Goal: Share content: Share content

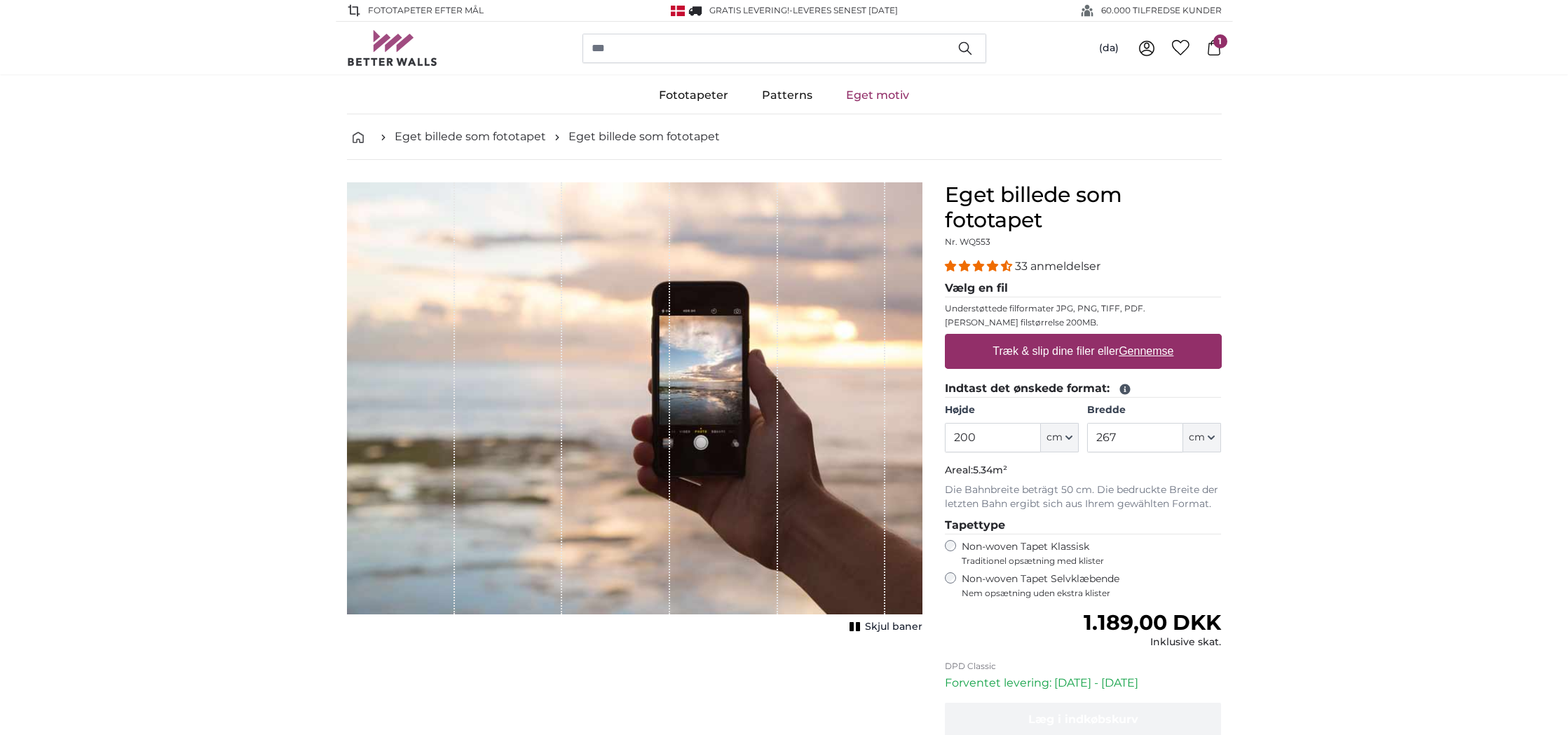
click at [1146, 352] on u "Gennemse" at bounding box center [1146, 351] width 54 height 12
click at [1146, 338] on input "Træk & slip dine filer eller Gennemse" at bounding box center [1084, 336] width 277 height 4
type input "**********"
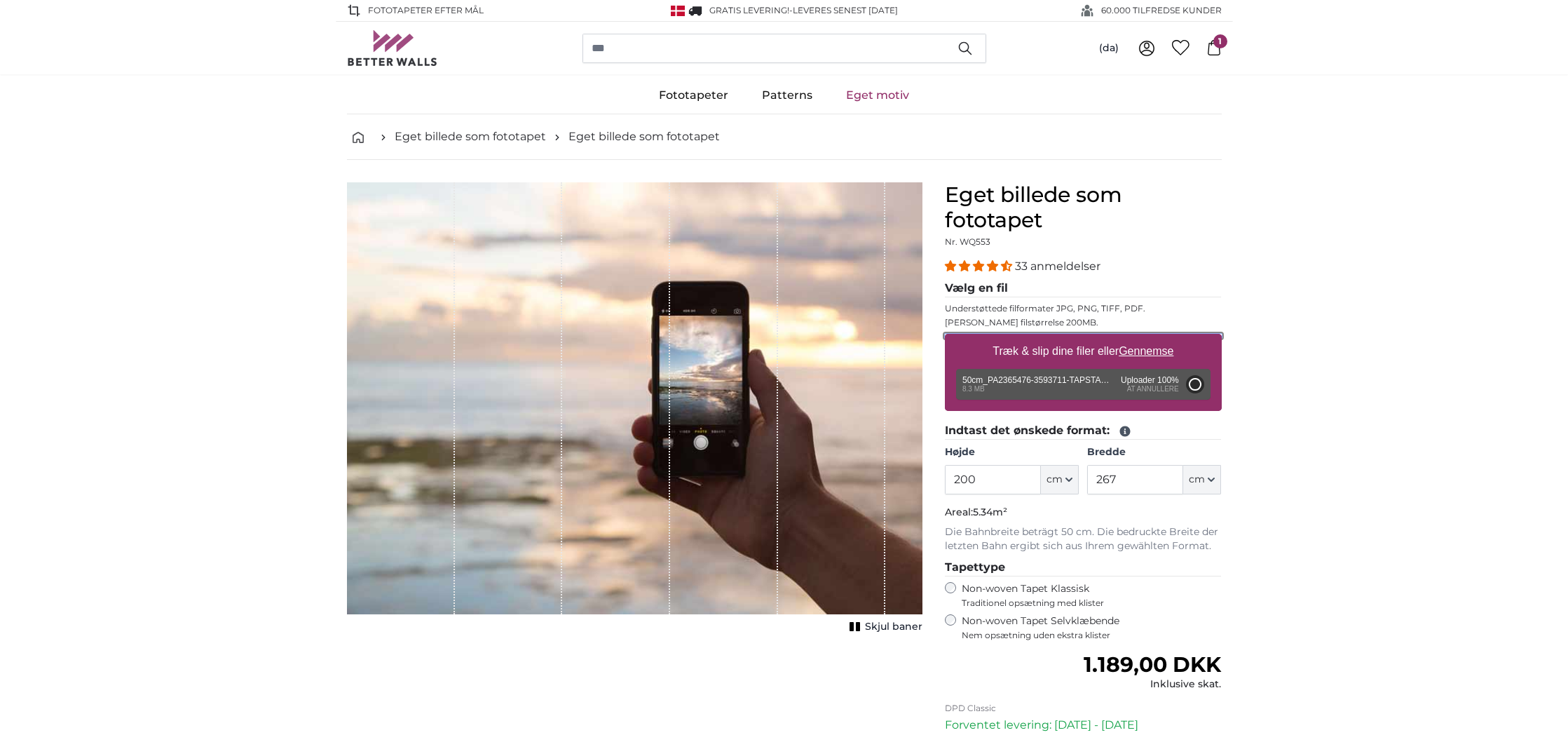
type input "1071.4"
type input "225"
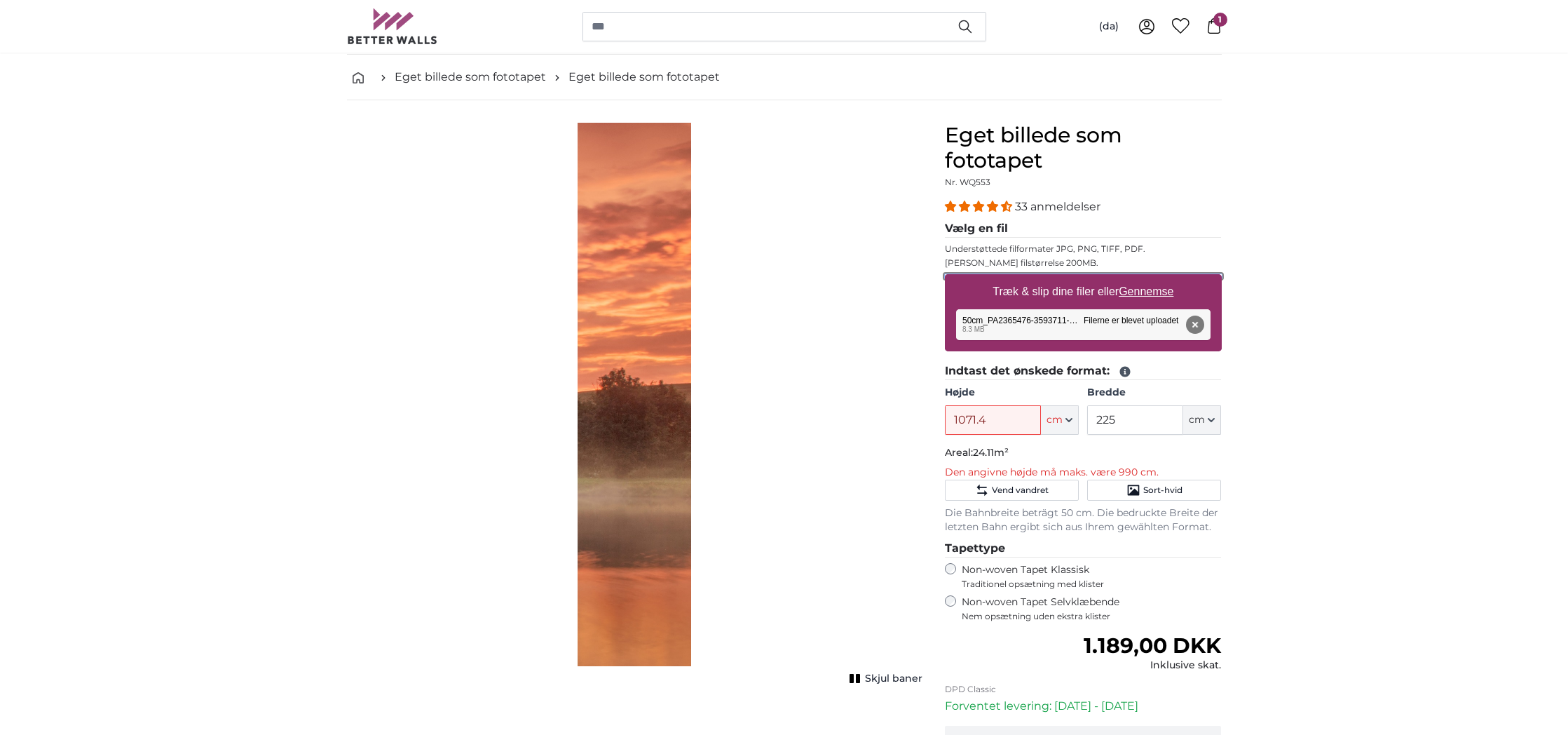
scroll to position [61, 0]
drag, startPoint x: 994, startPoint y: 418, endPoint x: 928, endPoint y: 416, distance: 66.0
click at [928, 416] on product-detail "Afbryd Beskær billede Skjul baner Eget billede som fototapet Nr. WQ553 33 anmel…" at bounding box center [784, 479] width 898 height 763
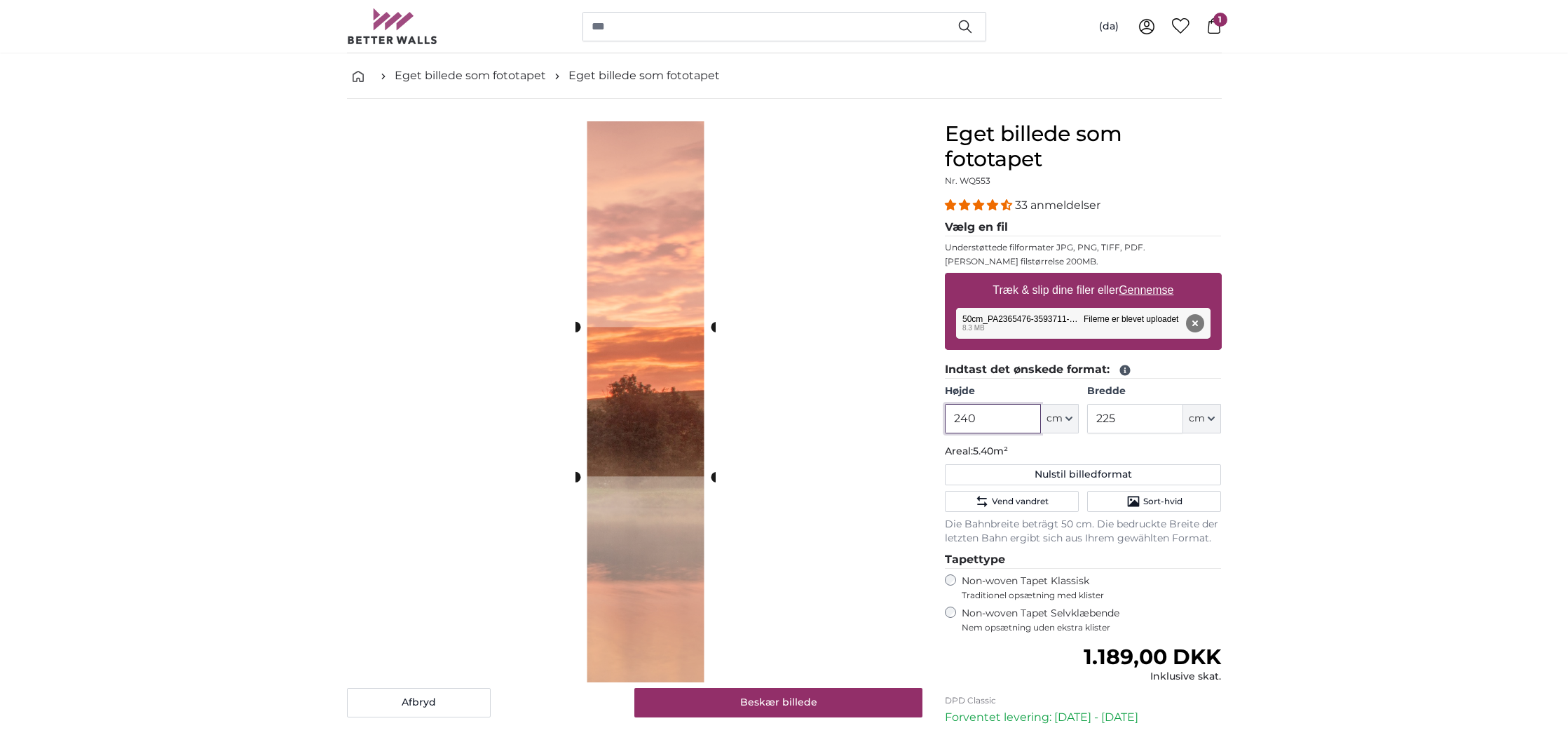
type input "240"
drag, startPoint x: 1134, startPoint y: 418, endPoint x: 1068, endPoint y: 418, distance: 66.0
click at [1070, 418] on div "Højde 240 ft cm Centimeter (cm) Inches (inch) Feet (ft. in.) [GEOGRAPHIC_DATA] …" at bounding box center [1084, 408] width 277 height 49
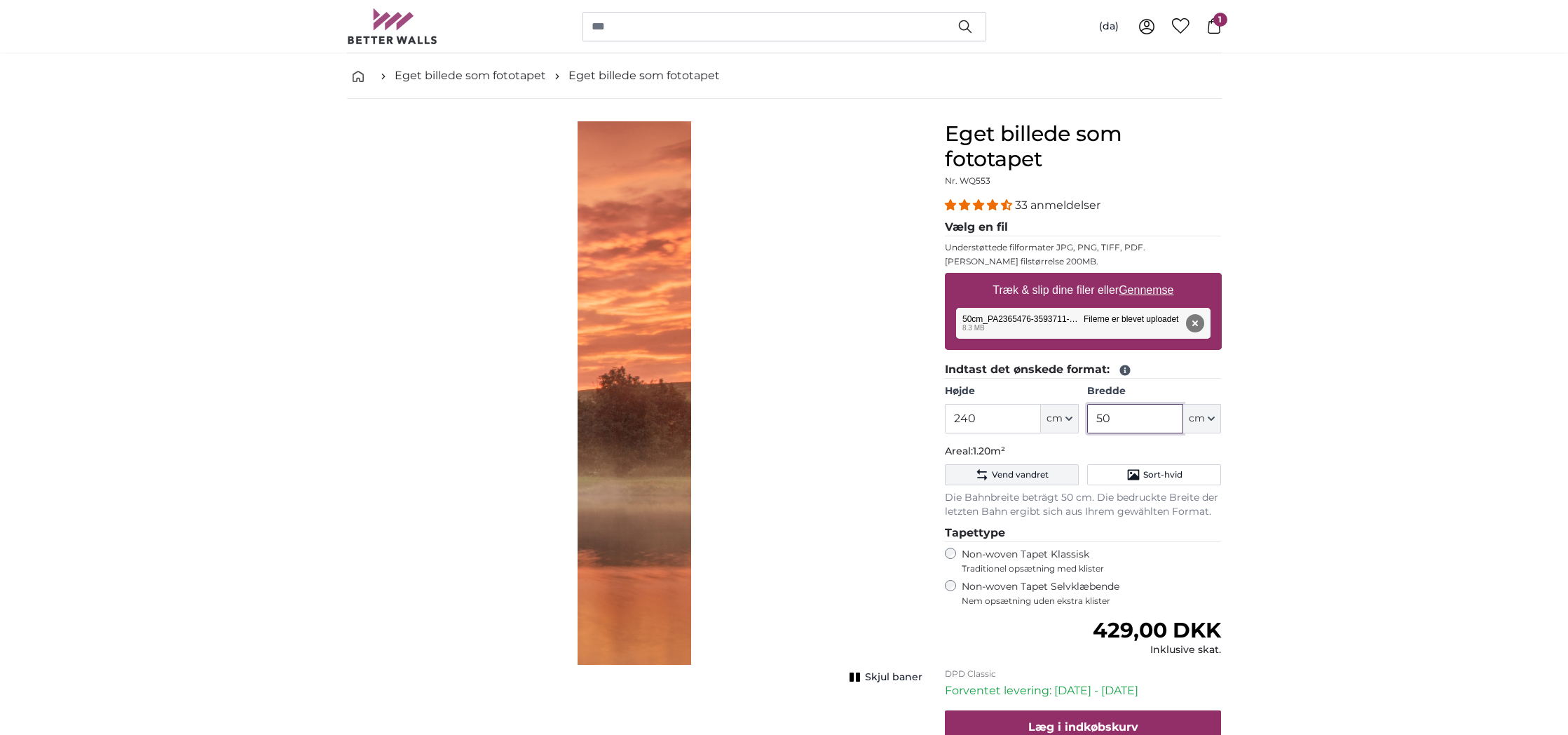
type input "50"
click at [1013, 475] on span "Vend vandret" at bounding box center [1020, 474] width 57 height 11
click at [1196, 321] on button "Fjern" at bounding box center [1195, 322] width 18 height 18
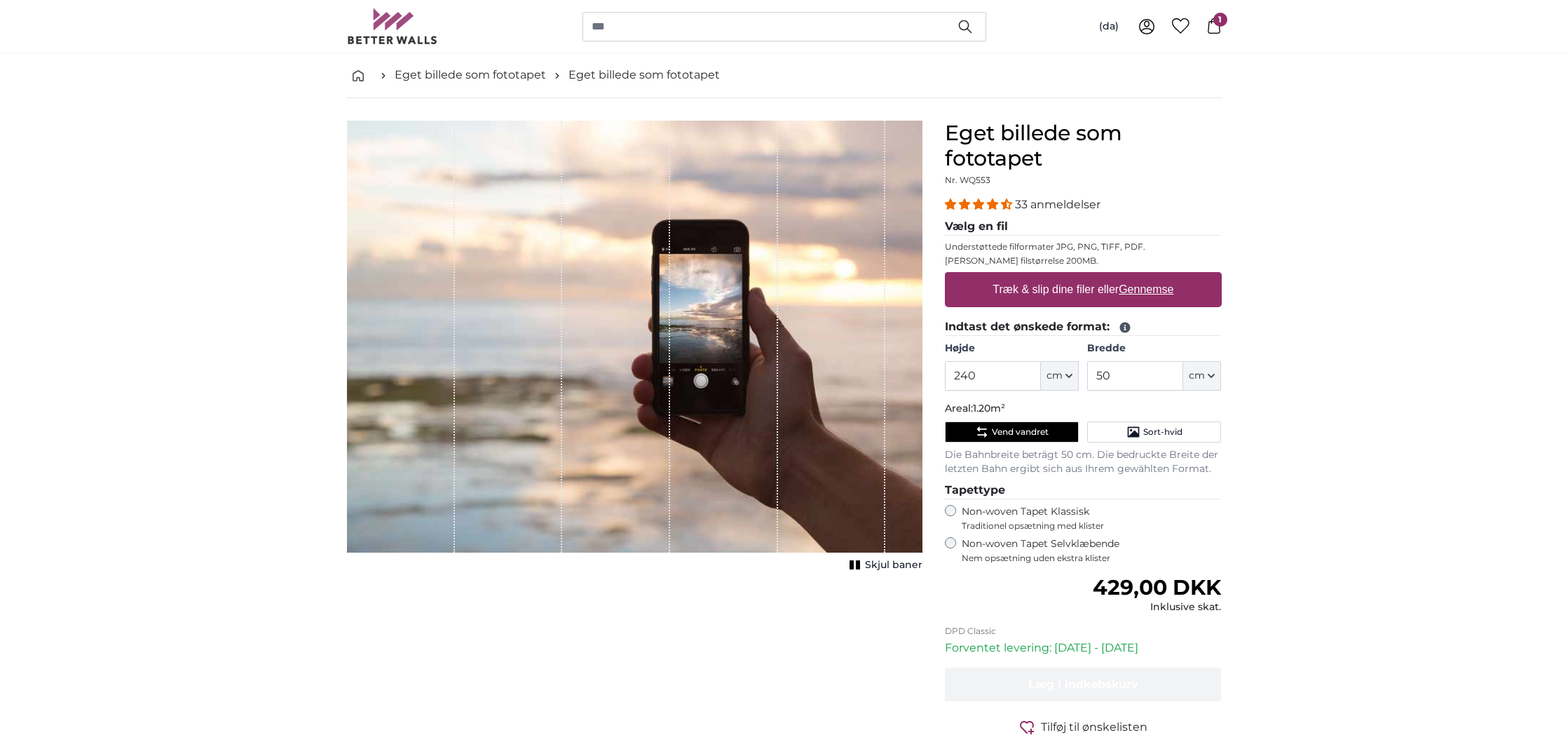
click at [1147, 288] on u "Gennemse" at bounding box center [1146, 289] width 54 height 12
click at [1147, 276] on input "Træk & slip dine filer eller Gennemse" at bounding box center [1084, 274] width 277 height 4
type input "**********"
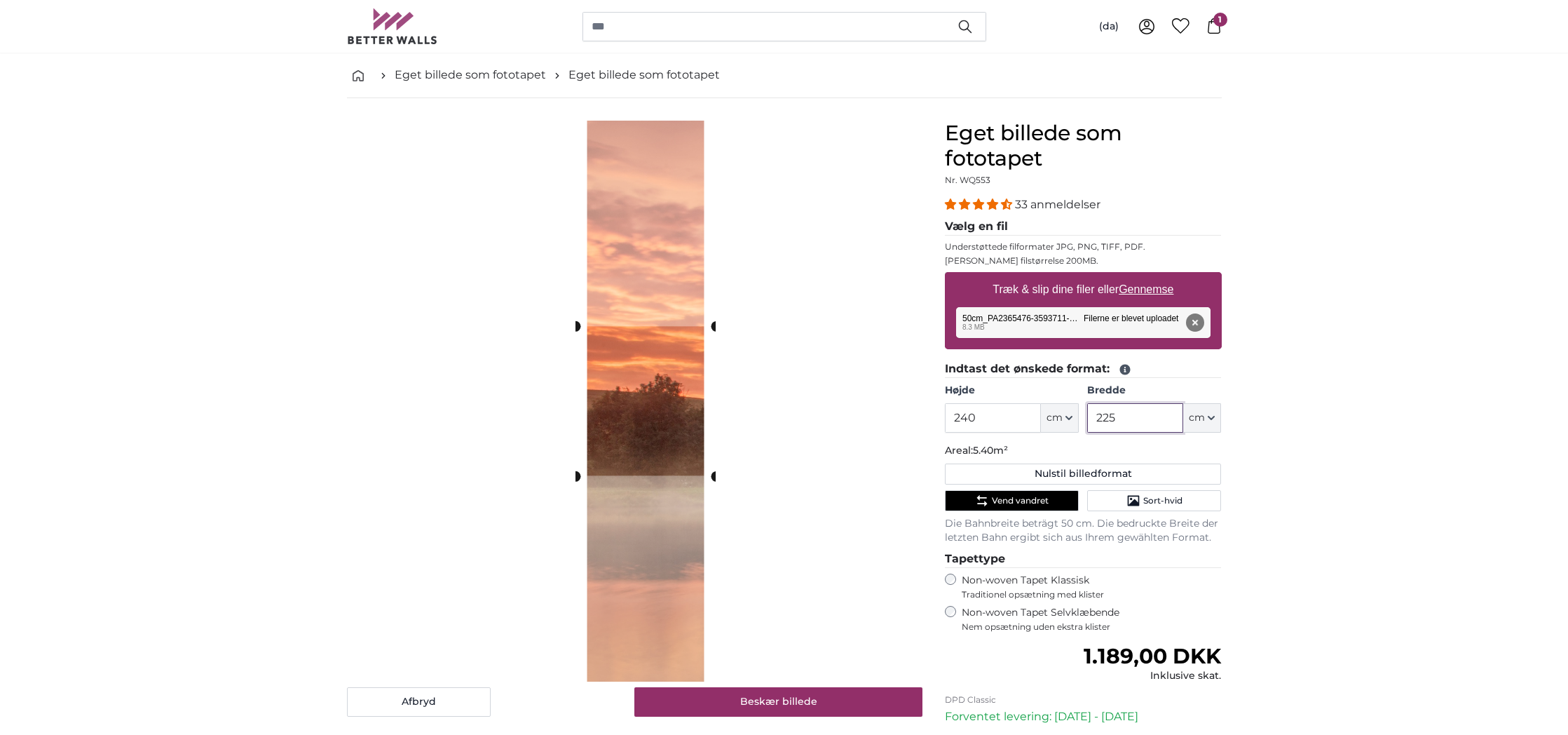
drag, startPoint x: 1152, startPoint y: 419, endPoint x: 1076, endPoint y: 418, distance: 76.0
click at [1076, 418] on div "Højde 240 ft cm Centimeter (cm) Inches (inch) Feet (ft. in.) [GEOGRAPHIC_DATA] …" at bounding box center [1084, 408] width 277 height 49
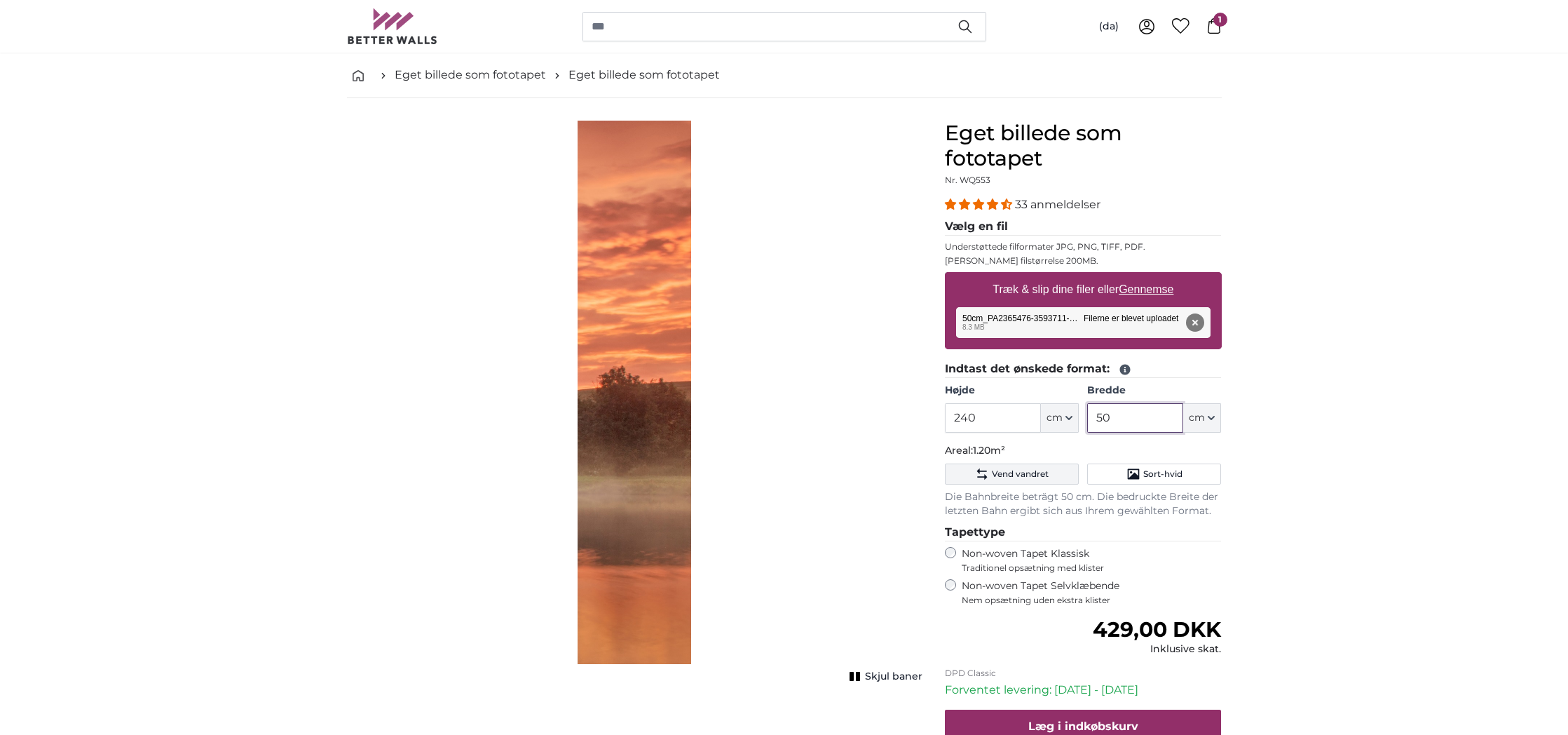
type input "50"
click at [1011, 470] on span "Vend vandret" at bounding box center [1020, 474] width 57 height 11
click at [1195, 323] on button "Fjern" at bounding box center [1195, 322] width 18 height 18
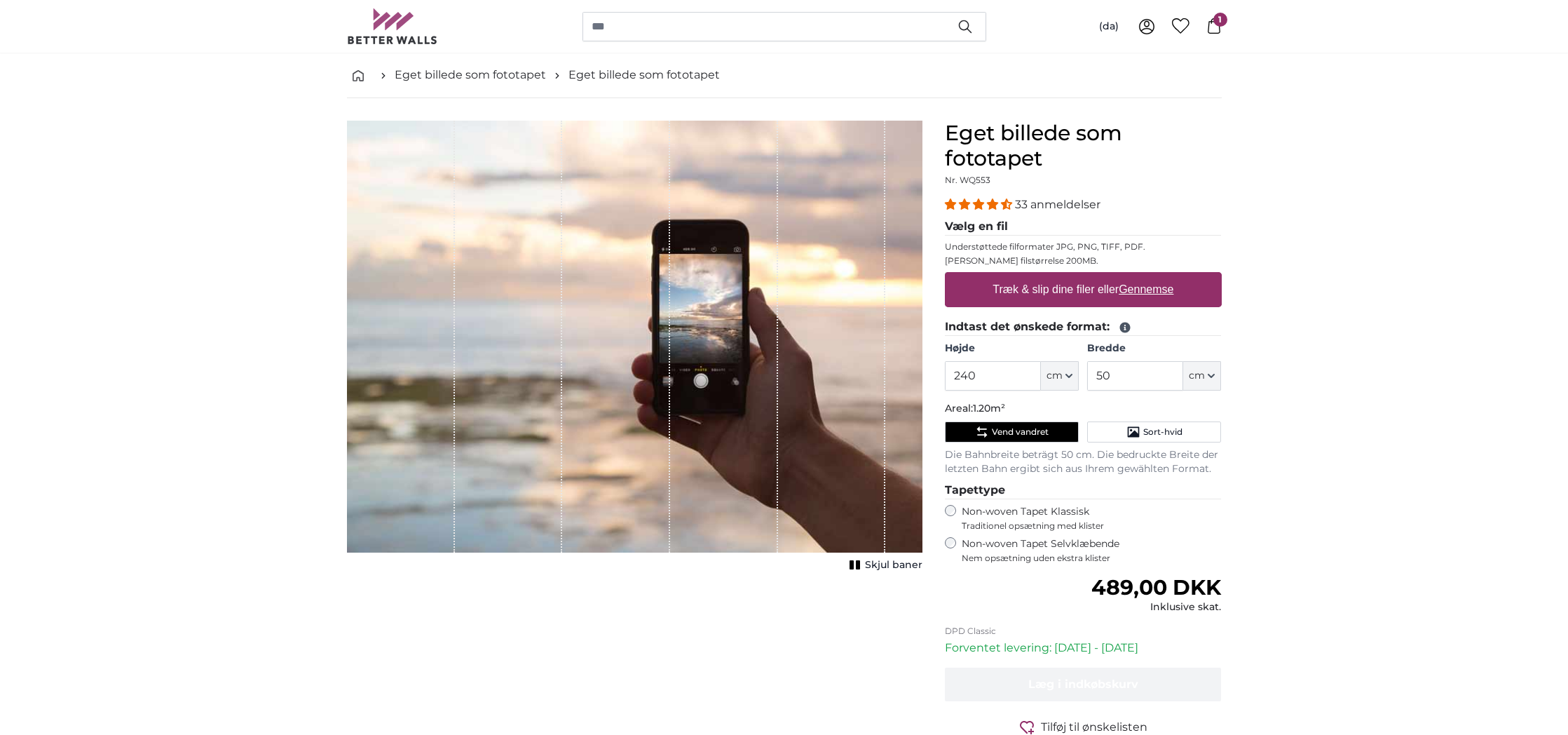
click at [1128, 288] on u "Gennemse" at bounding box center [1146, 289] width 54 height 12
click at [1128, 276] on input "Træk & slip dine filer eller Gennemse" at bounding box center [1084, 274] width 277 height 4
type input "**********"
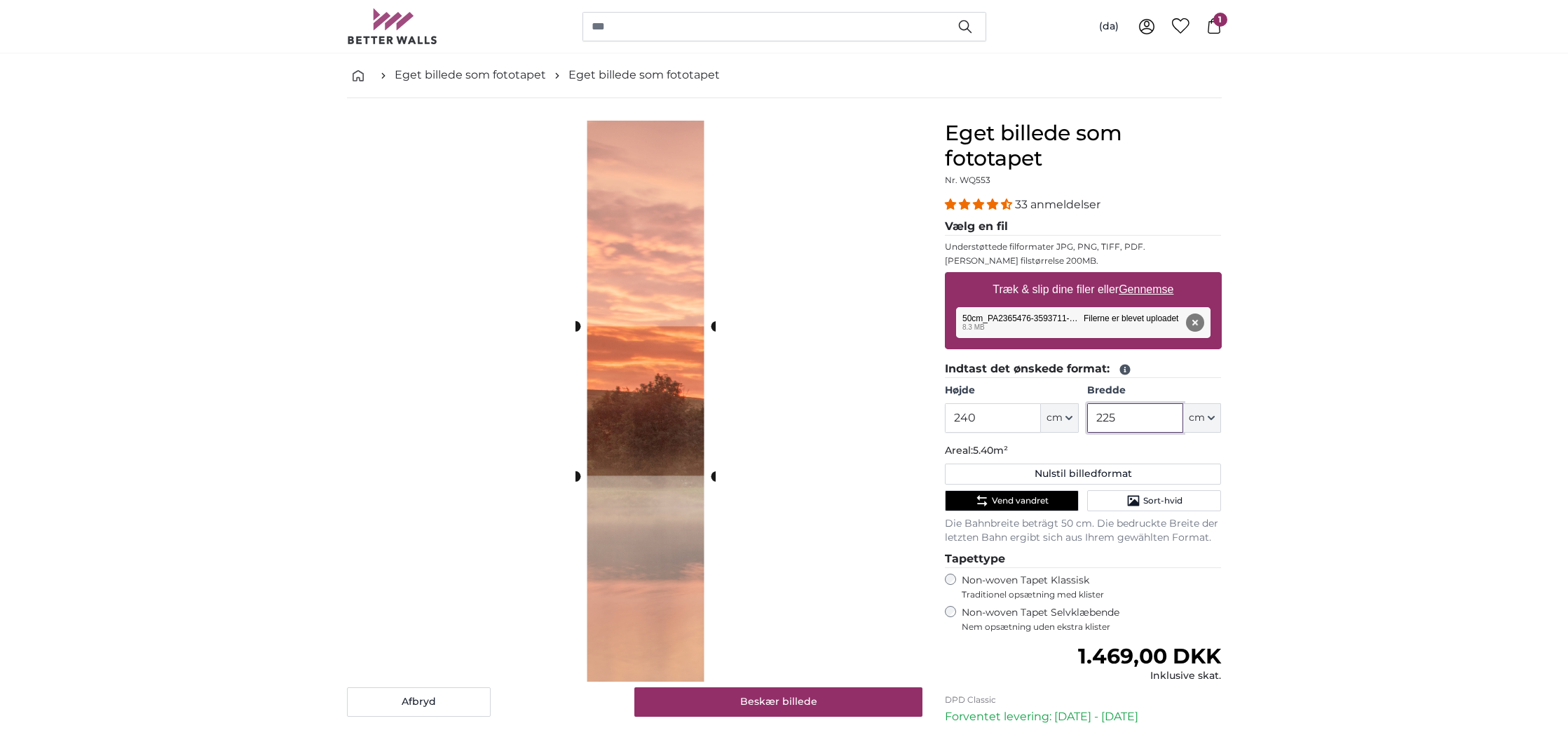
drag, startPoint x: 1124, startPoint y: 418, endPoint x: 1085, endPoint y: 417, distance: 39.0
click at [1085, 417] on div "Højde 240 ft cm Centimeter (cm) Inches (inch) Feet (ft. in.) [GEOGRAPHIC_DATA] …" at bounding box center [1084, 408] width 277 height 49
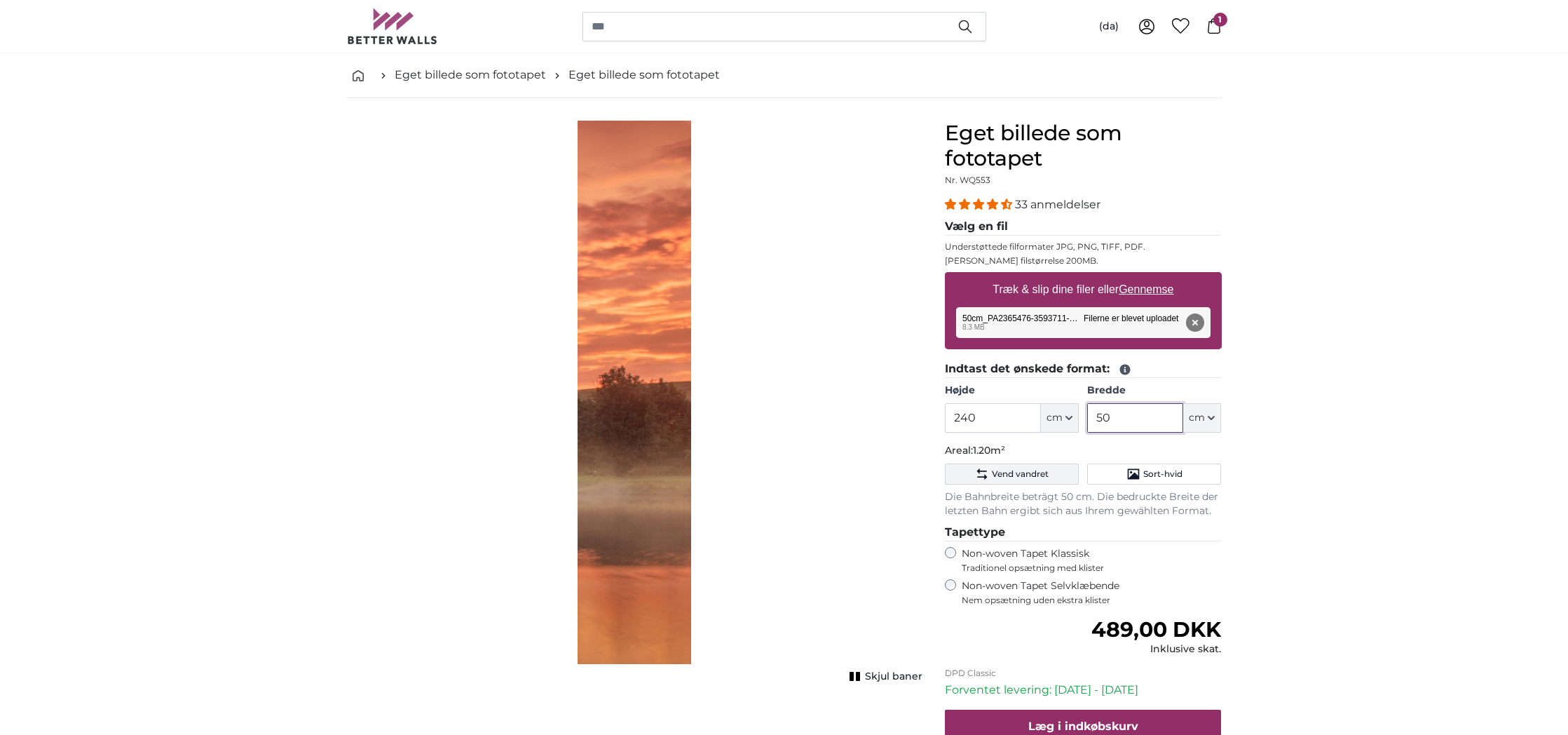
type input "50"
click at [994, 475] on span "Vend vandret" at bounding box center [1020, 474] width 57 height 11
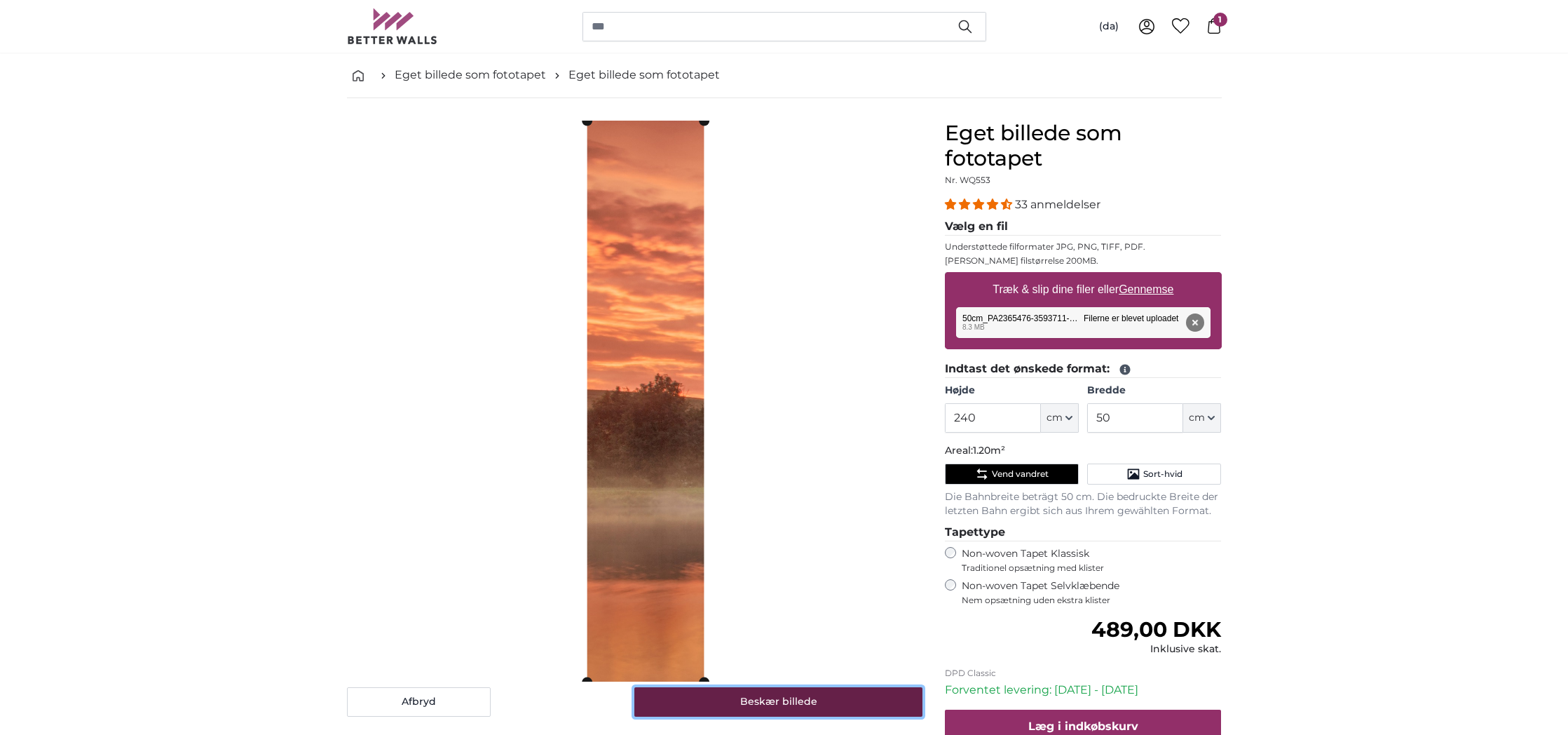
click at [771, 710] on button "Beskær billede" at bounding box center [778, 702] width 288 height 29
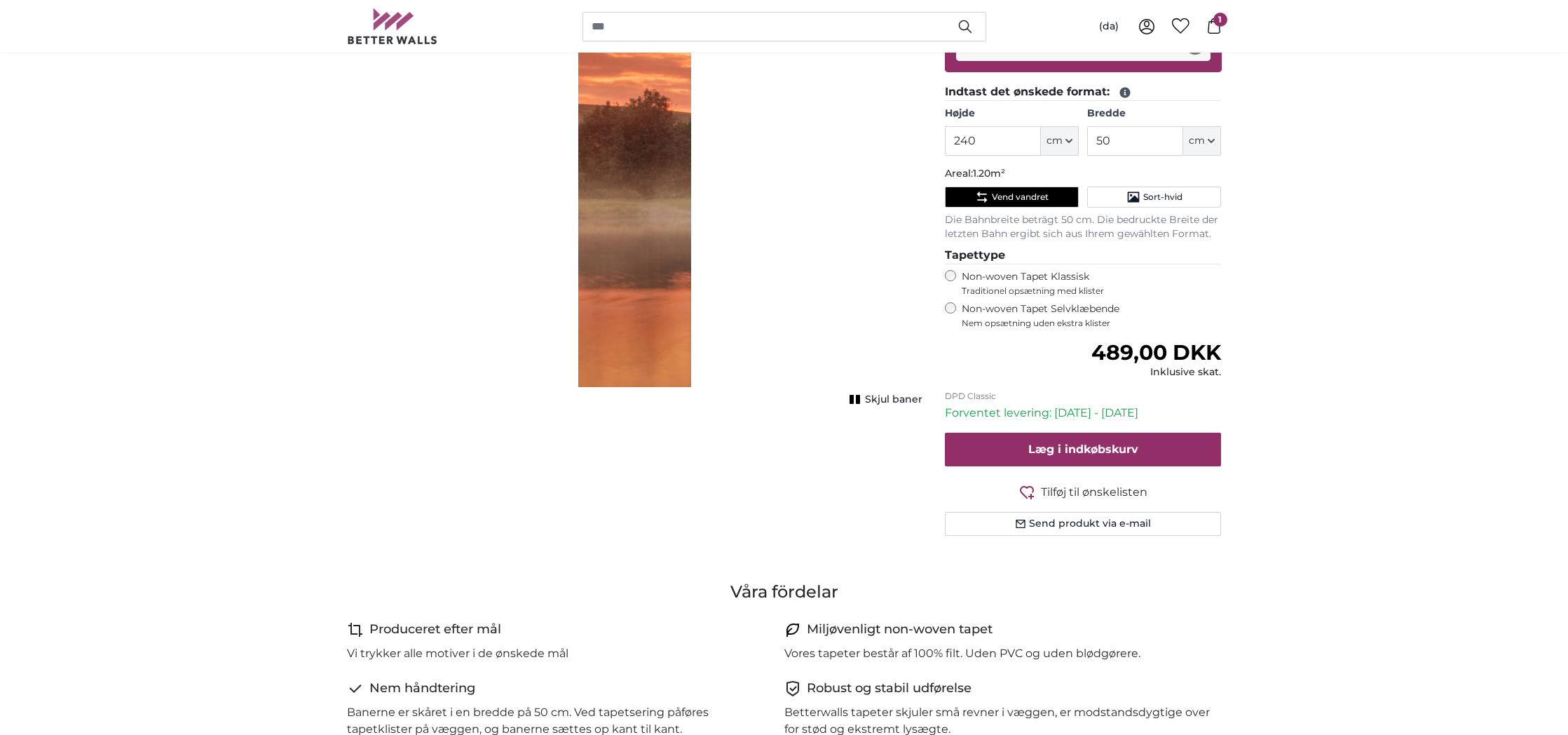
scroll to position [342, 0]
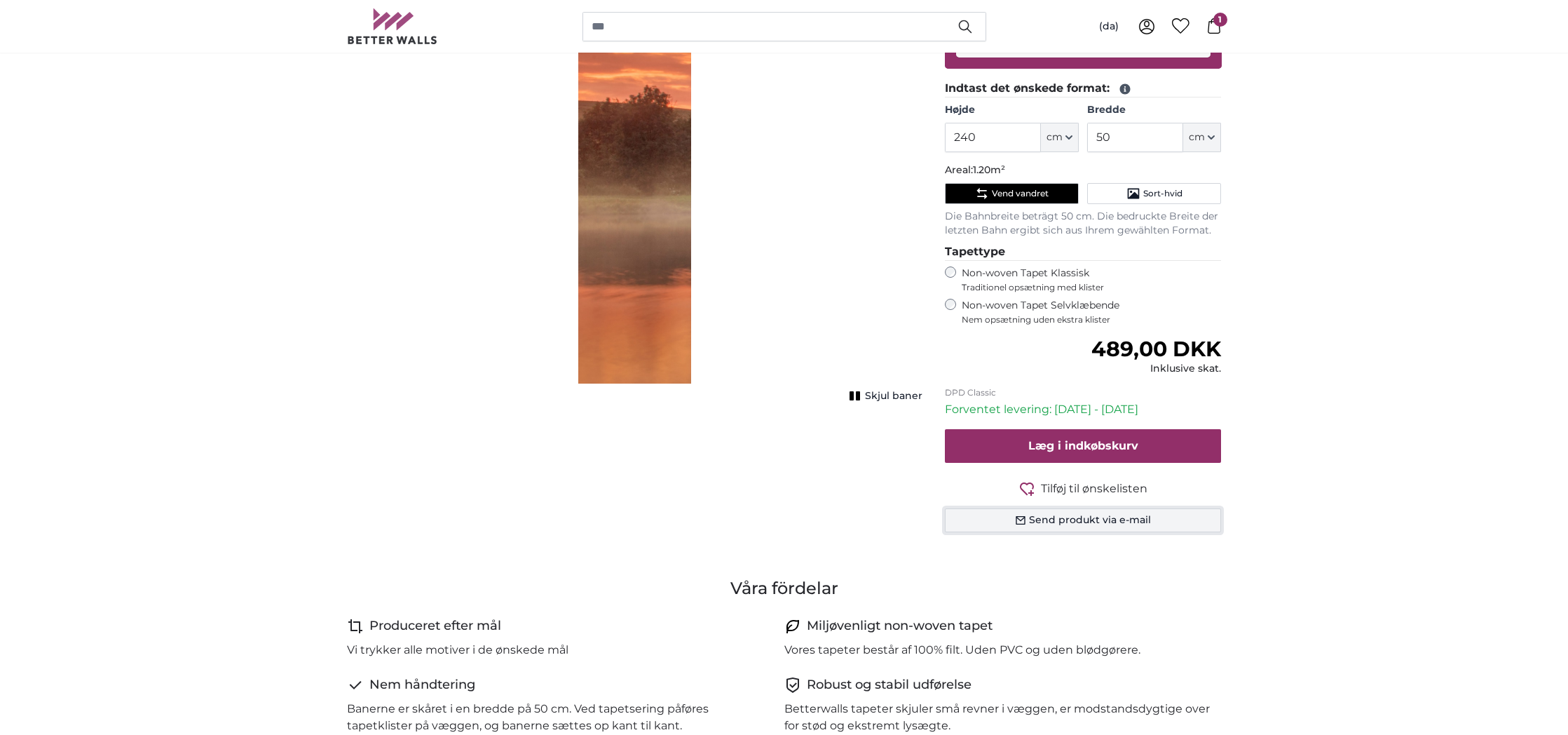
click at [1105, 520] on button "Send produkt via e-mail" at bounding box center [1084, 520] width 277 height 24
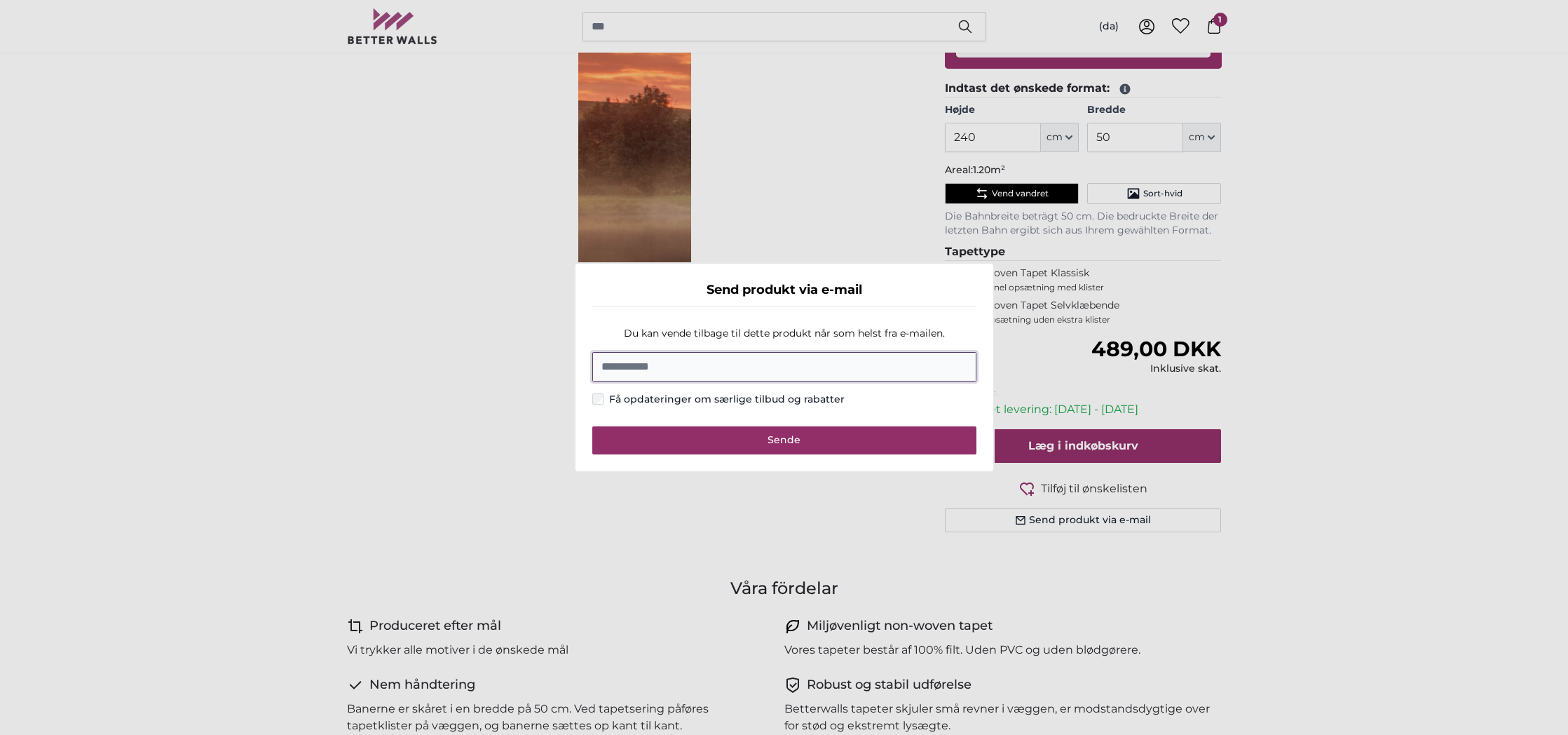
click at [675, 364] on input "Mailadresse" at bounding box center [784, 366] width 384 height 29
paste input "**********"
type input "**********"
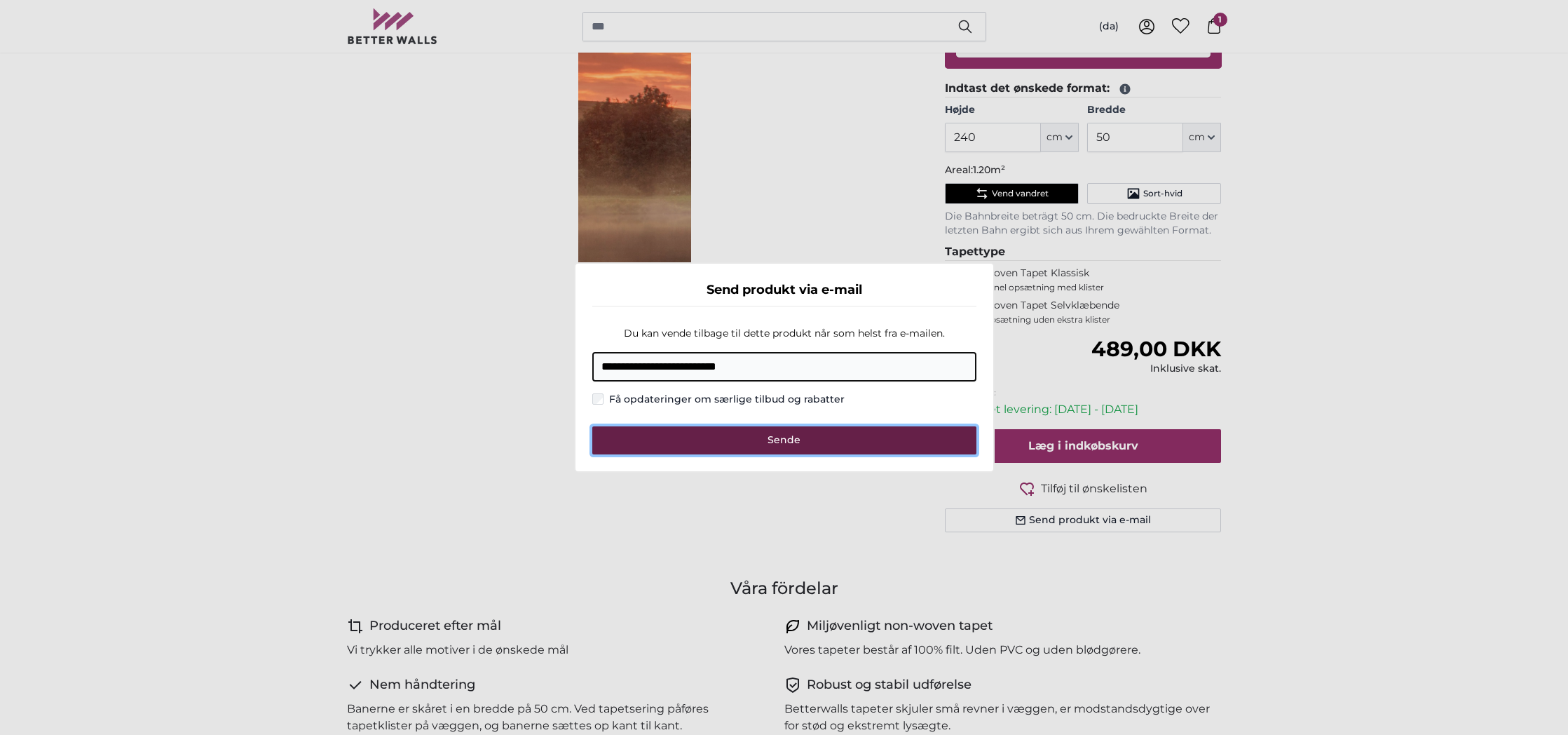
click at [733, 444] on button "Sende" at bounding box center [784, 440] width 384 height 28
